Goal: Use online tool/utility: Use online tool/utility

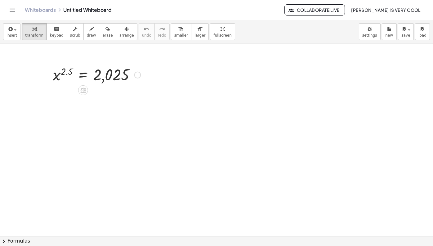
click at [83, 74] on div at bounding box center [97, 74] width 94 height 20
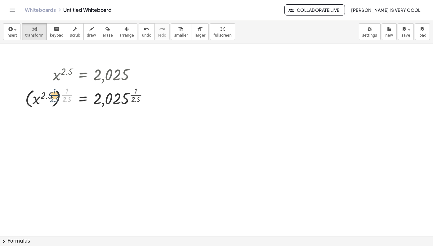
drag, startPoint x: 66, startPoint y: 97, endPoint x: 45, endPoint y: 99, distance: 20.9
click at [45, 99] on div at bounding box center [89, 97] width 134 height 25
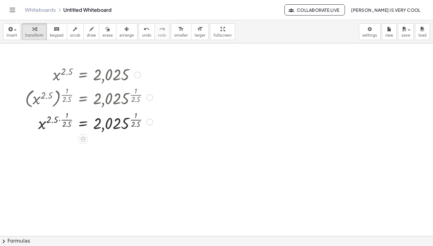
click at [58, 97] on div at bounding box center [89, 97] width 134 height 25
click at [59, 120] on div at bounding box center [89, 121] width 134 height 24
click at [63, 122] on div at bounding box center [89, 121] width 134 height 24
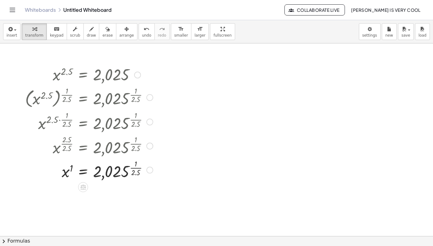
click at [70, 169] on div at bounding box center [89, 170] width 134 height 24
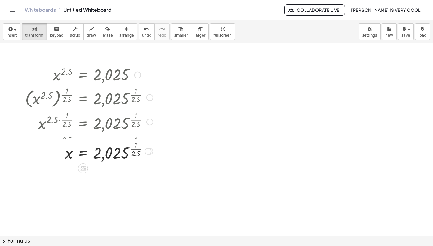
drag, startPoint x: 147, startPoint y: 194, endPoint x: 146, endPoint y: 148, distance: 45.6
click at [83, 152] on div "x = 2,025 ( · 1 · 2.5 )" at bounding box center [83, 152] width 0 height 0
drag, startPoint x: 149, startPoint y: 142, endPoint x: 147, endPoint y: 156, distance: 14.9
click at [147, 157] on div at bounding box center [89, 146] width 134 height 24
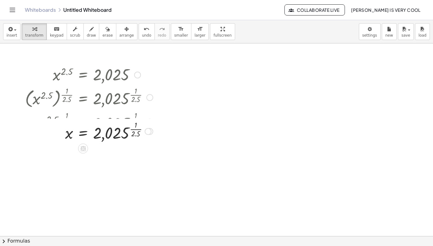
drag, startPoint x: 149, startPoint y: 147, endPoint x: 149, endPoint y: 129, distance: 18.3
click at [149, 129] on div at bounding box center [148, 131] width 7 height 7
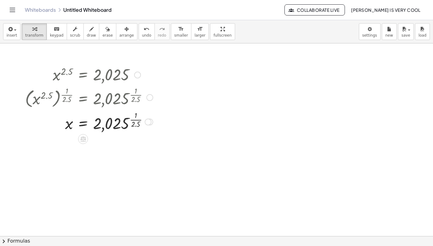
click at [148, 119] on div at bounding box center [148, 122] width 7 height 7
click at [135, 120] on div at bounding box center [89, 121] width 134 height 24
click at [135, 121] on div at bounding box center [89, 121] width 134 height 20
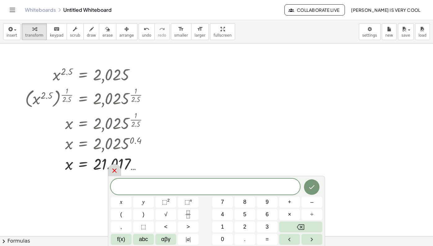
click at [117, 170] on icon at bounding box center [114, 170] width 7 height 7
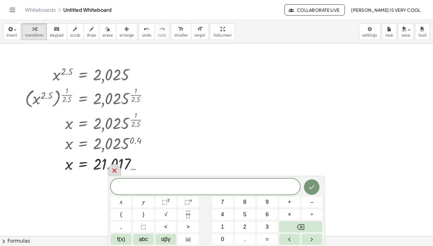
click at [114, 171] on icon at bounding box center [114, 171] width 4 height 4
